Goal: Transaction & Acquisition: Book appointment/travel/reservation

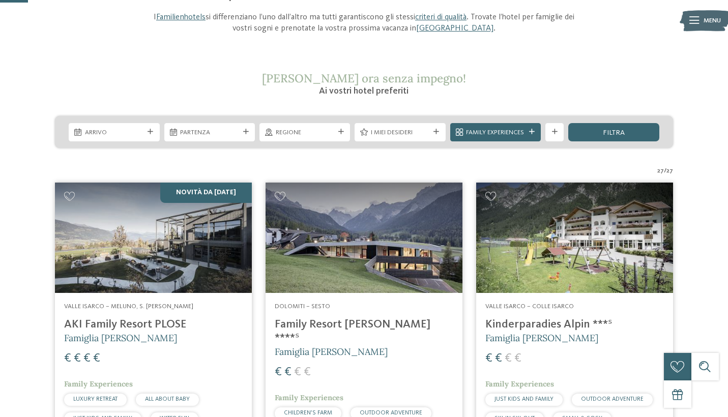
scroll to position [119, 0]
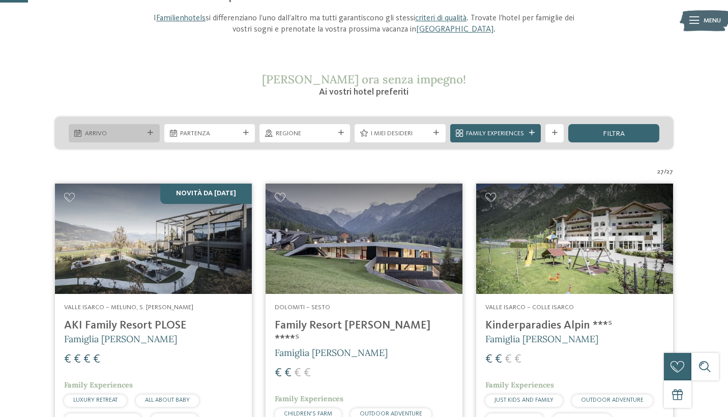
click at [153, 130] on div at bounding box center [150, 133] width 9 height 6
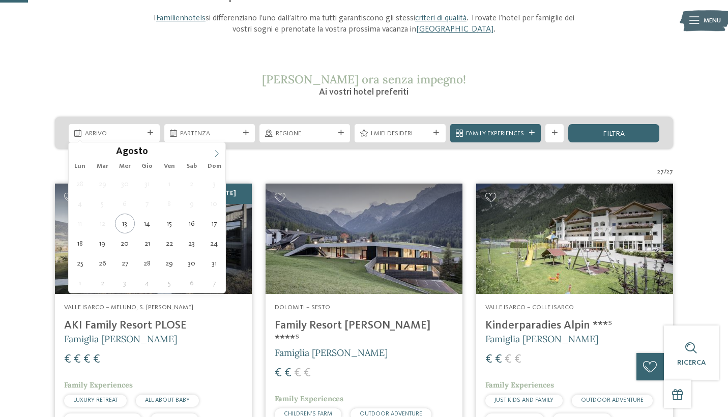
click at [217, 152] on icon at bounding box center [216, 153] width 7 height 7
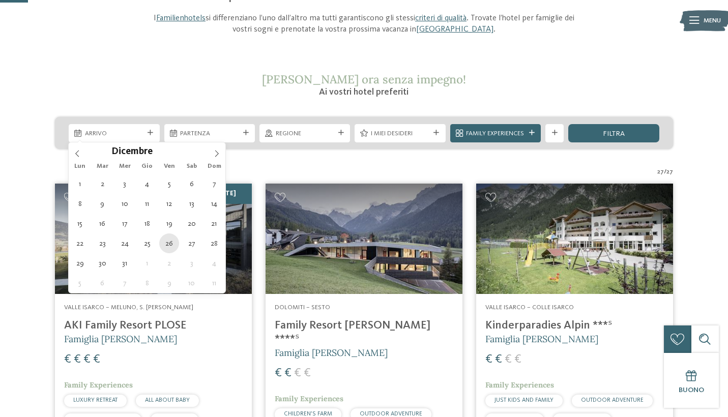
type div "26.12.2025"
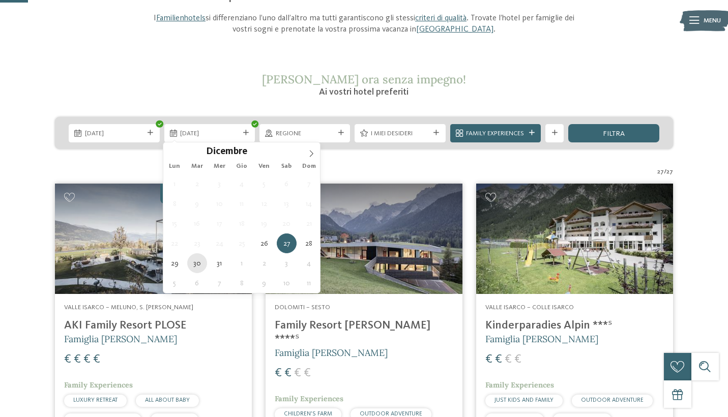
type div "30.12.2025"
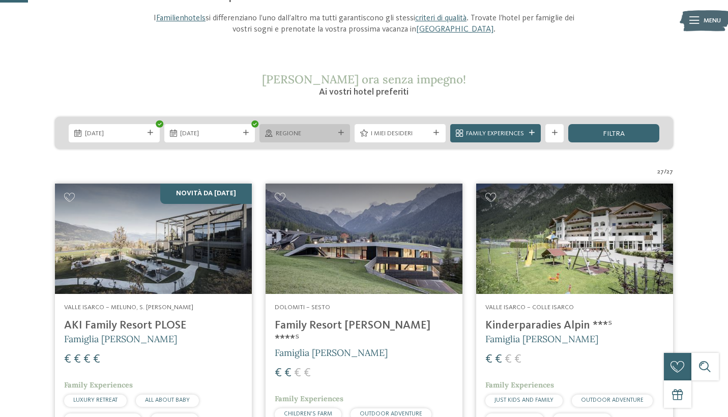
click at [319, 133] on span "Regione" at bounding box center [305, 133] width 59 height 9
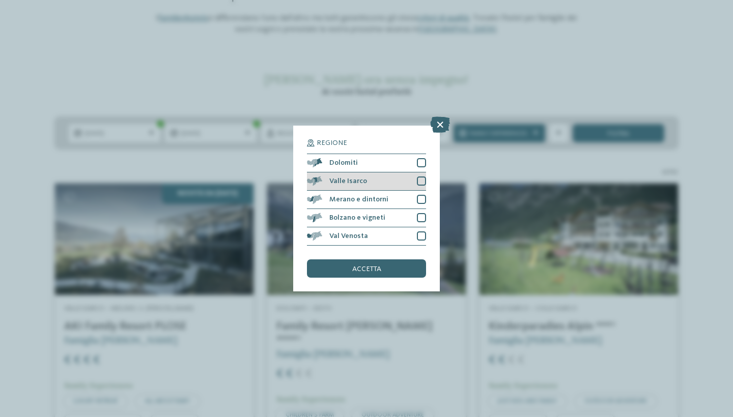
click at [409, 173] on div "Valle Isarco" at bounding box center [366, 182] width 119 height 18
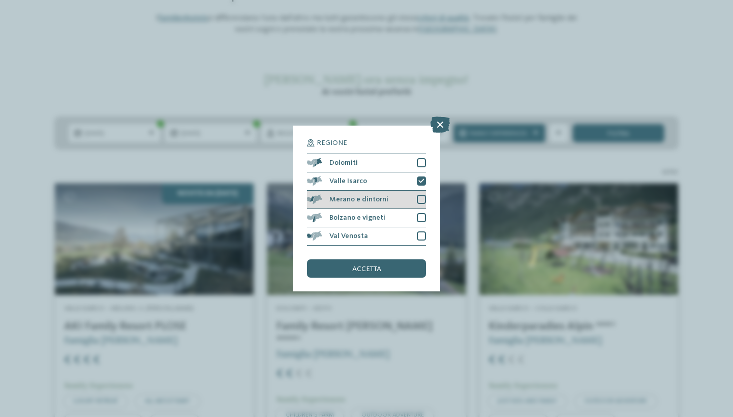
click at [403, 191] on div "Merano e dintorni" at bounding box center [366, 200] width 119 height 18
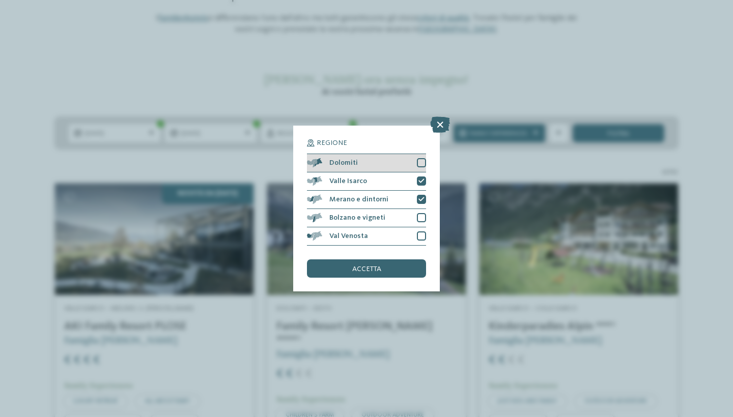
click at [395, 154] on div "Dolomiti" at bounding box center [366, 163] width 119 height 18
click at [394, 260] on div "accetta" at bounding box center [366, 269] width 119 height 18
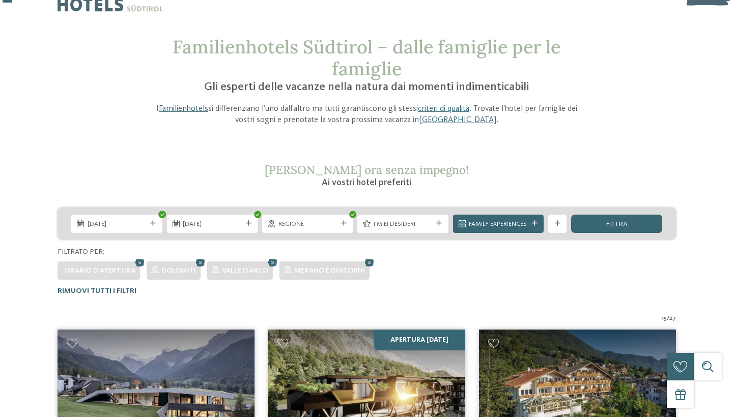
scroll to position [22, 0]
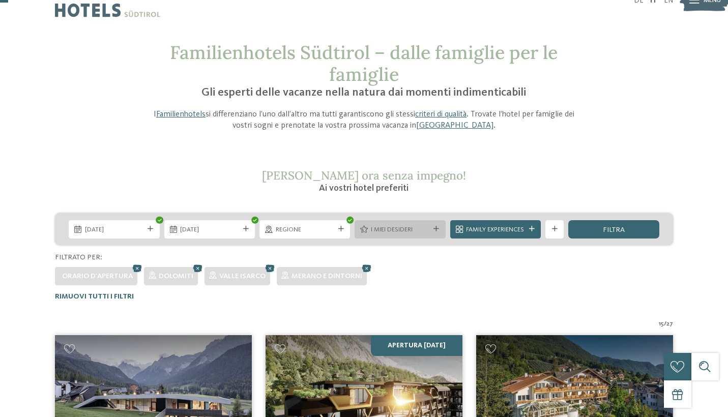
click at [432, 226] on div at bounding box center [436, 229] width 9 height 6
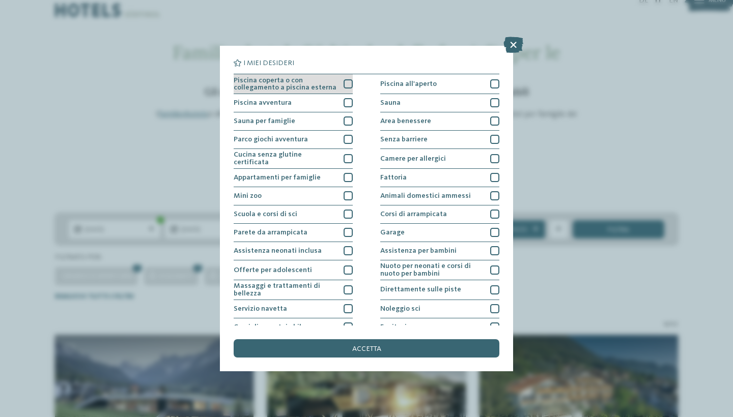
click at [340, 80] on div "Piscina coperta o con collegamento a piscina esterna" at bounding box center [293, 84] width 119 height 20
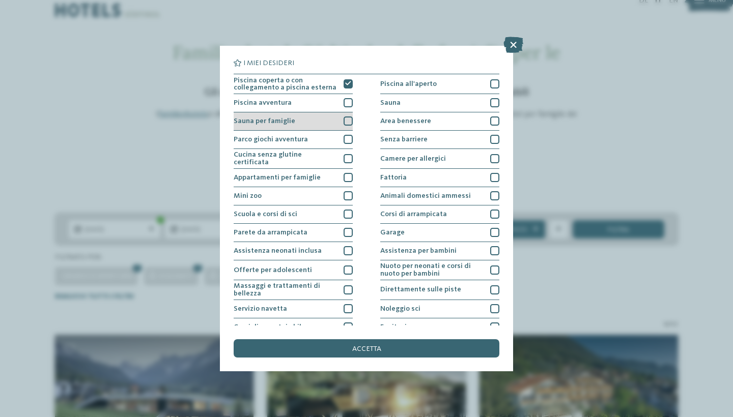
click at [346, 120] on div at bounding box center [348, 121] width 9 height 9
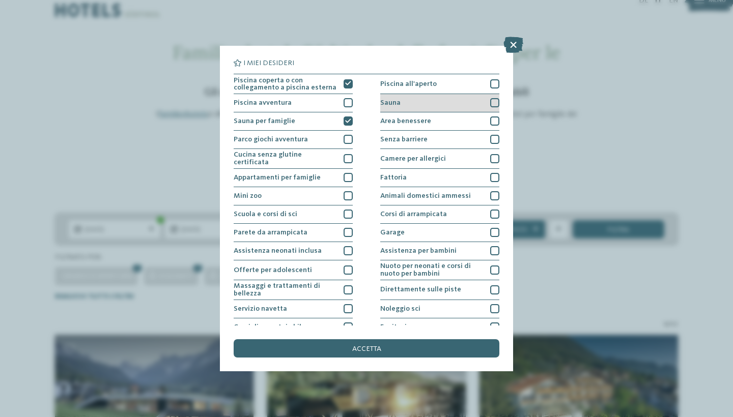
click at [452, 101] on div "Sauna" at bounding box center [439, 103] width 119 height 18
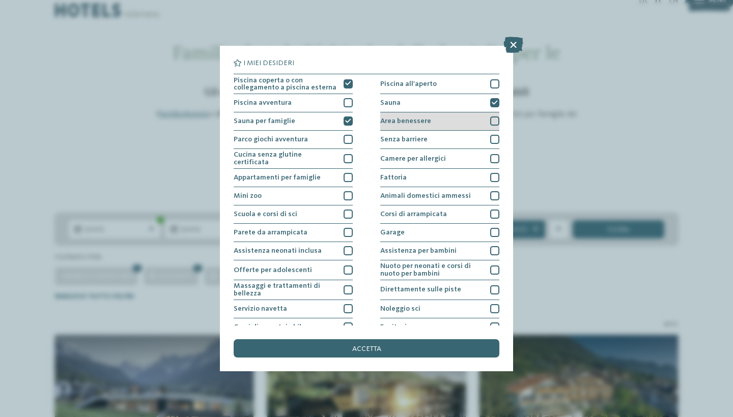
click at [450, 119] on div "Area benessere" at bounding box center [439, 121] width 119 height 18
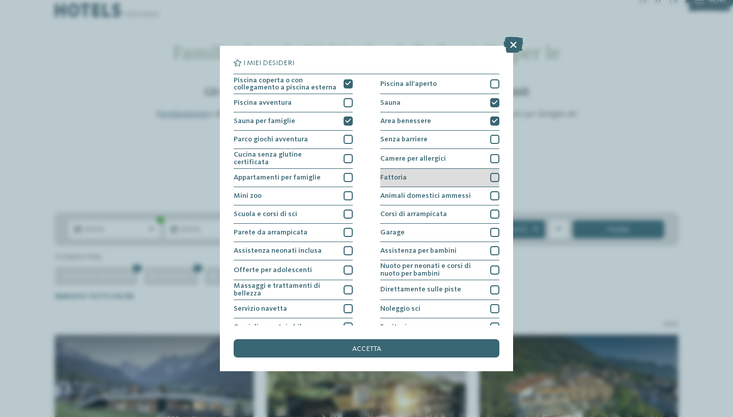
click at [444, 175] on div "Fattoria" at bounding box center [439, 178] width 119 height 18
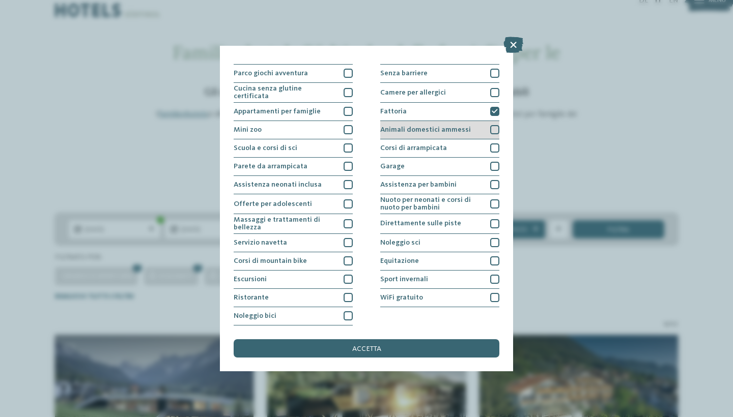
scroll to position [106, 0]
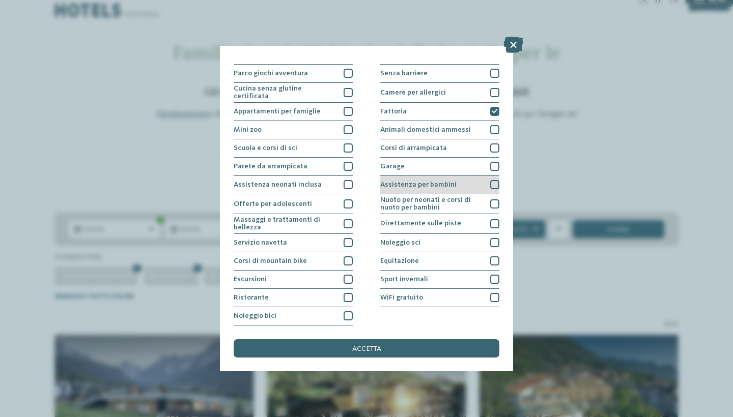
click at [432, 176] on div "Assistenza per bambini" at bounding box center [439, 185] width 119 height 18
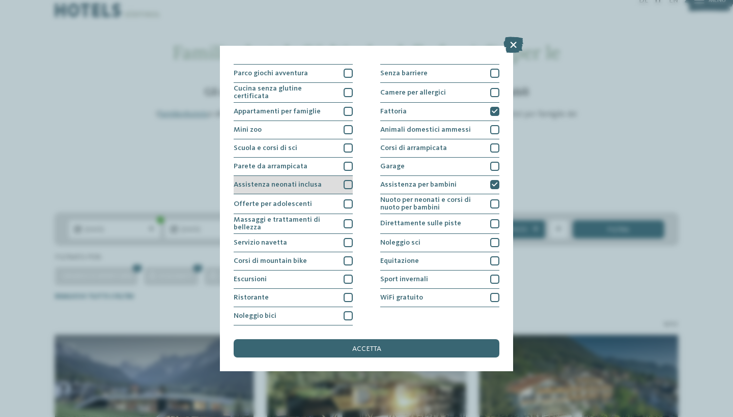
click at [310, 181] on span "Assistenza neonati inclusa" at bounding box center [278, 184] width 88 height 7
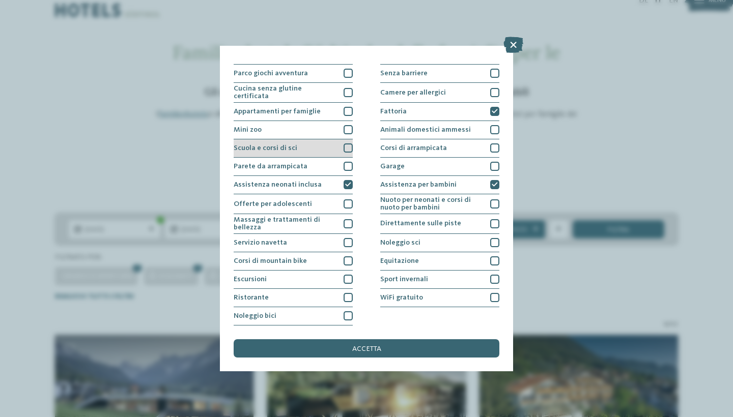
scroll to position [98, 0]
click at [294, 121] on div "Mini zoo" at bounding box center [293, 130] width 119 height 18
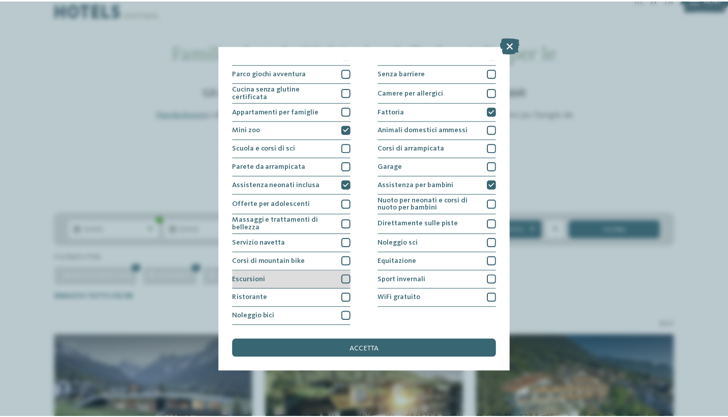
scroll to position [155, 0]
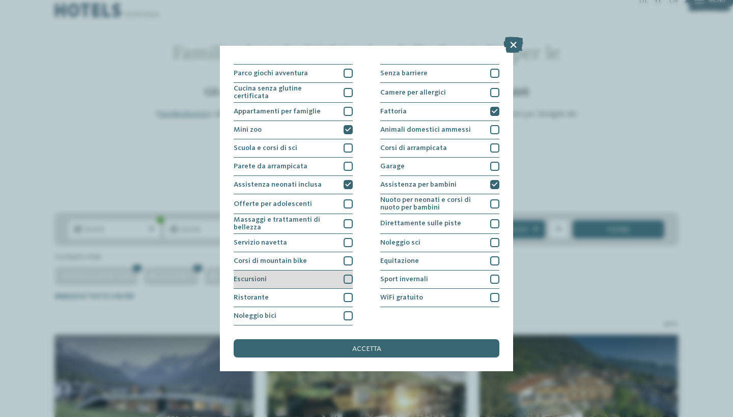
click at [303, 271] on div "Escursioni" at bounding box center [293, 280] width 119 height 18
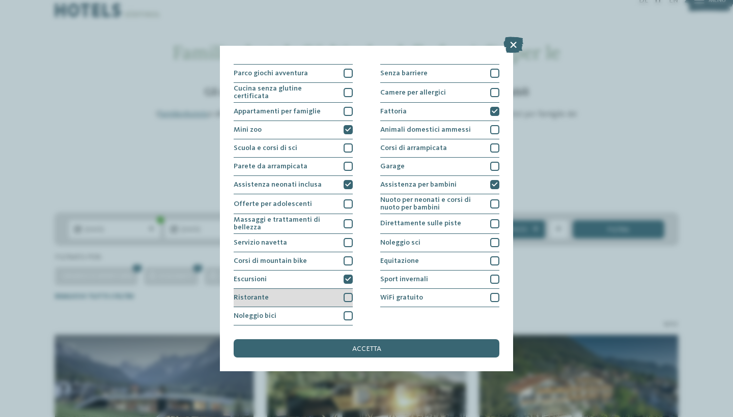
click at [303, 289] on div "Ristorante" at bounding box center [293, 298] width 119 height 18
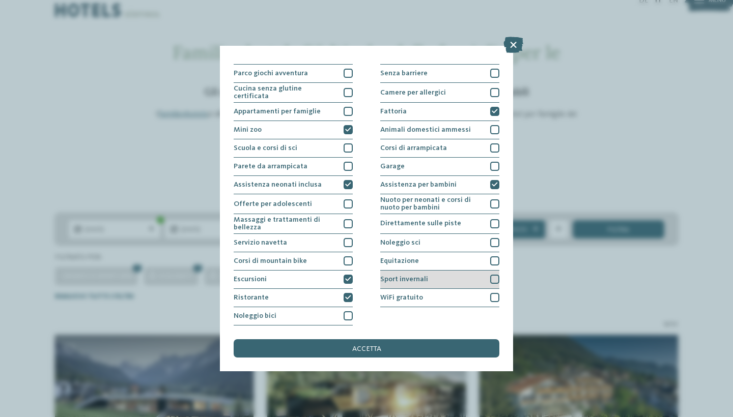
click at [395, 271] on div "Sport invernali" at bounding box center [439, 280] width 119 height 18
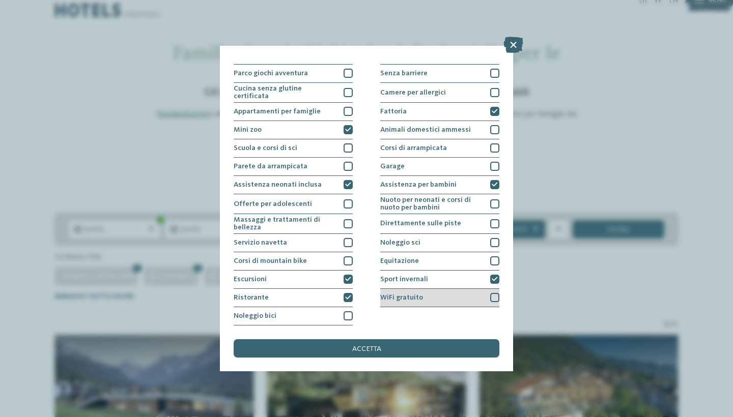
click at [406, 294] on span "WiFi gratuito" at bounding box center [401, 297] width 43 height 7
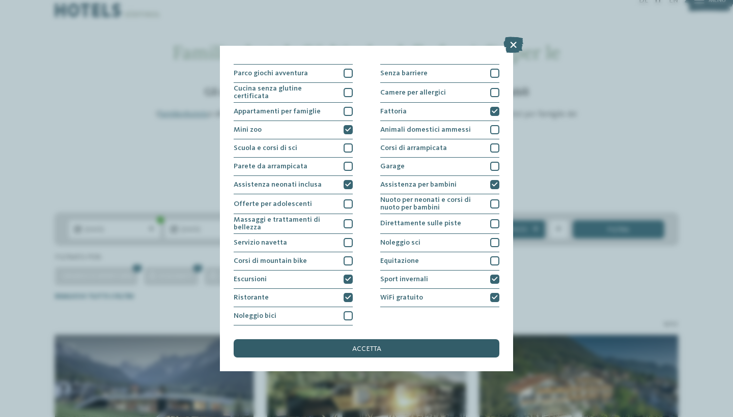
click at [410, 339] on div "accetta" at bounding box center [367, 348] width 266 height 18
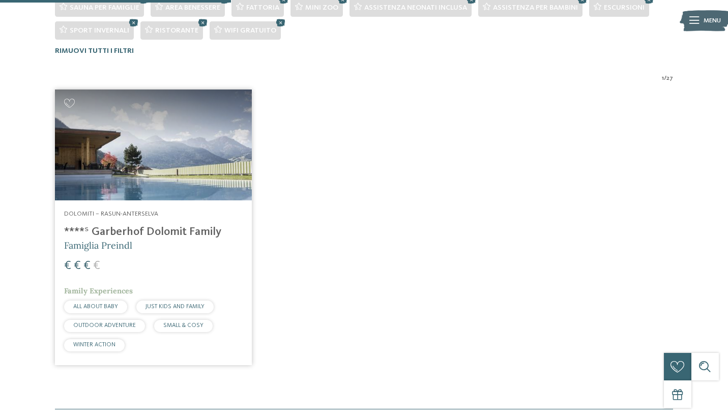
scroll to position [338, 0]
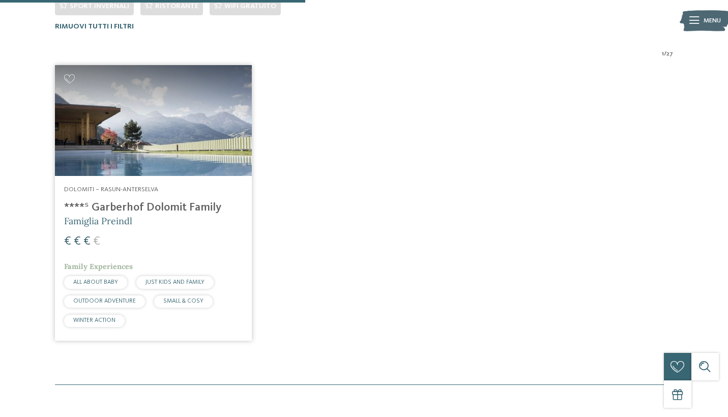
click at [163, 138] on img at bounding box center [153, 120] width 197 height 111
